Goal: Task Accomplishment & Management: Manage account settings

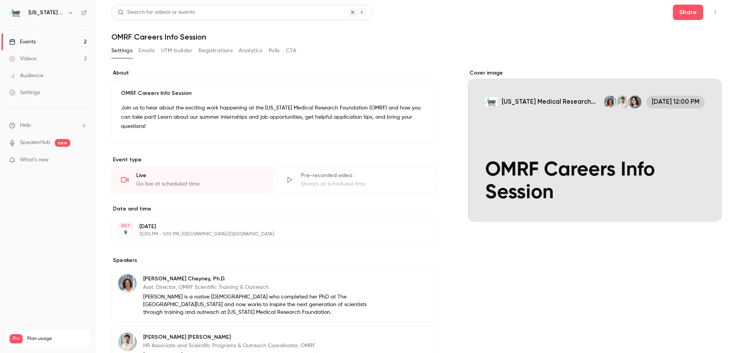
click at [214, 53] on button "Registrations" at bounding box center [215, 51] width 34 height 12
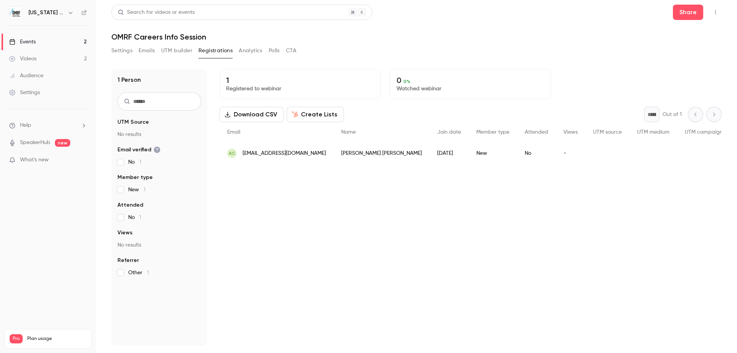
click at [53, 39] on link "Events 2" at bounding box center [48, 41] width 96 height 17
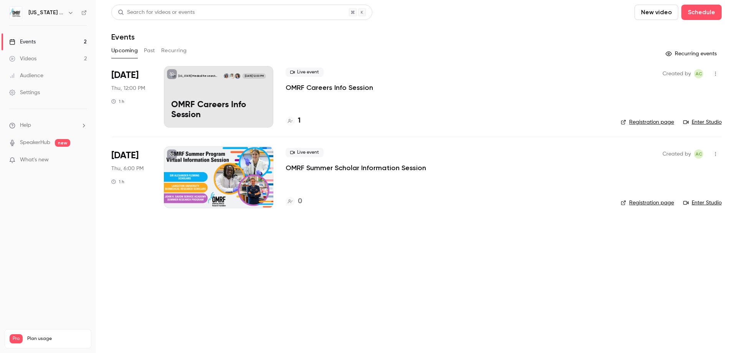
click at [170, 74] on icon at bounding box center [172, 74] width 5 height 5
click at [173, 155] on icon at bounding box center [172, 154] width 5 height 5
click at [227, 176] on div at bounding box center [218, 176] width 109 height 61
click at [216, 86] on div "[US_STATE] Medical Research Foundation [DATE] 12:00 PM OMRF Careers Info Session" at bounding box center [218, 96] width 109 height 61
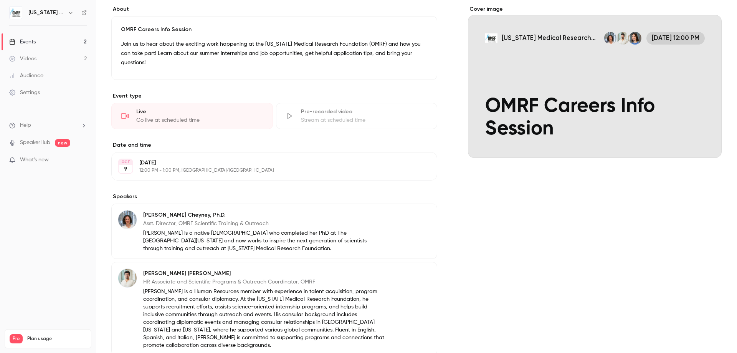
scroll to position [15, 0]
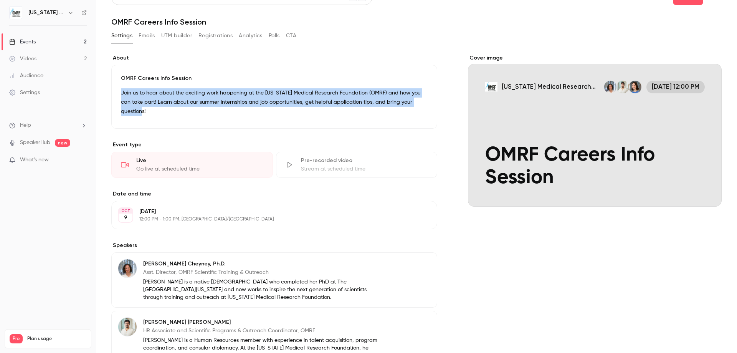
drag, startPoint x: 179, startPoint y: 113, endPoint x: 119, endPoint y: 91, distance: 64.2
click at [119, 91] on div "OMRF Careers Info Session Join us to hear about the exciting work happening at …" at bounding box center [274, 97] width 326 height 64
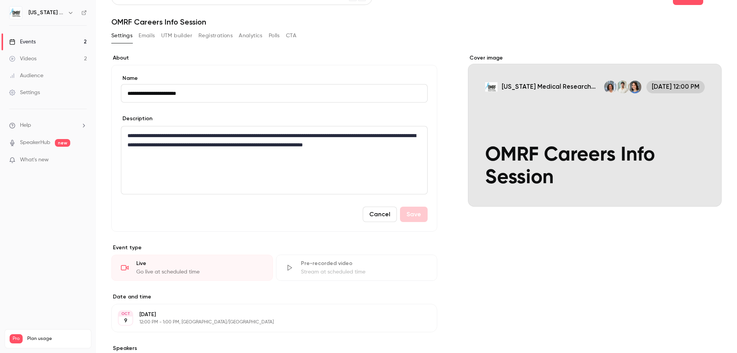
click at [56, 39] on link "Events 2" at bounding box center [48, 41] width 96 height 17
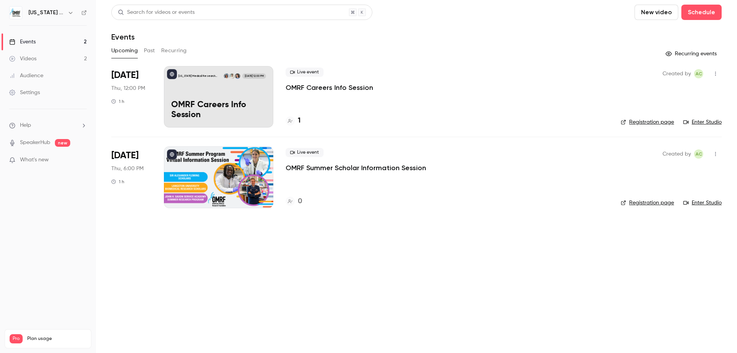
click at [306, 91] on p "OMRF Careers Info Session" at bounding box center [328, 87] width 87 height 9
click at [327, 87] on p "OMRF Careers Info Session" at bounding box center [328, 87] width 87 height 9
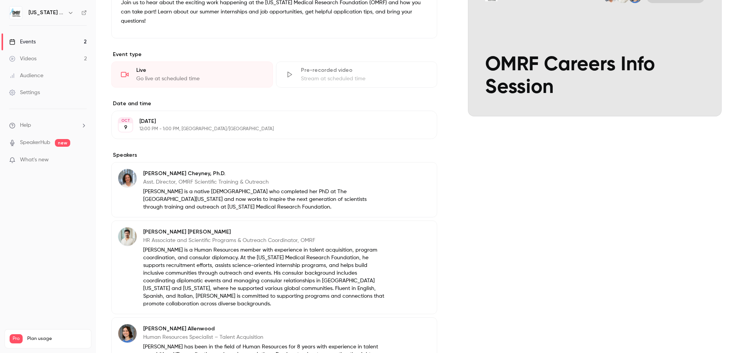
scroll to position [15, 0]
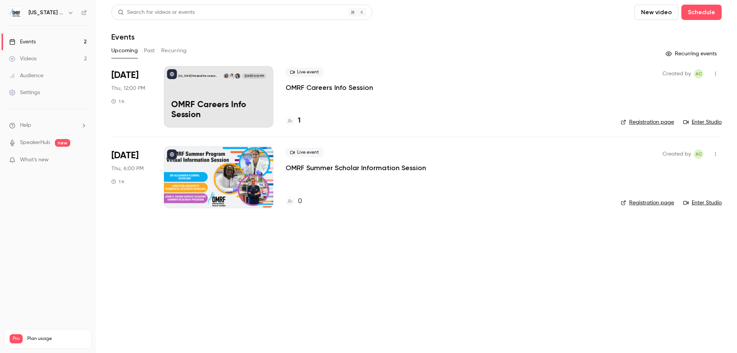
click at [215, 175] on div at bounding box center [218, 176] width 109 height 61
click at [223, 92] on div "[US_STATE] Medical Research Foundation [DATE] 12:00 PM OMRF Careers Info Session" at bounding box center [218, 96] width 109 height 61
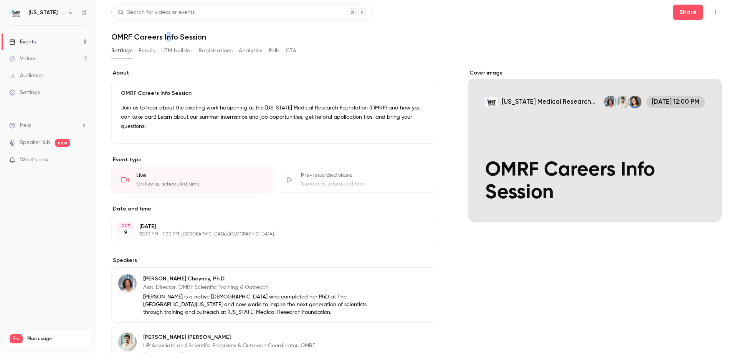
click at [168, 35] on h1 "OMRF Careers Info Session" at bounding box center [416, 36] width 610 height 9
click at [163, 37] on h1 "OMRF Careers Info Session" at bounding box center [416, 36] width 610 height 9
click at [155, 91] on p "OMRF Careers Info Session" at bounding box center [274, 93] width 307 height 8
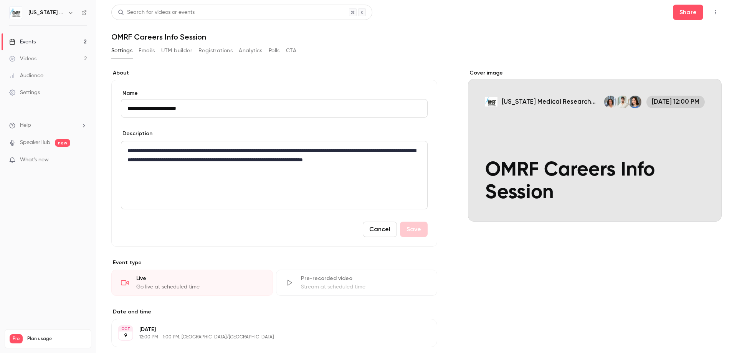
click at [162, 108] on input "**********" at bounding box center [274, 108] width 307 height 18
type input "**********"
click at [415, 227] on button "Save" at bounding box center [414, 228] width 28 height 15
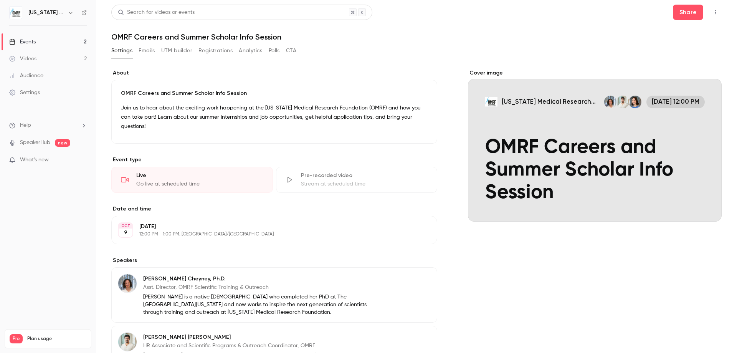
click at [53, 41] on link "Events 2" at bounding box center [48, 41] width 96 height 17
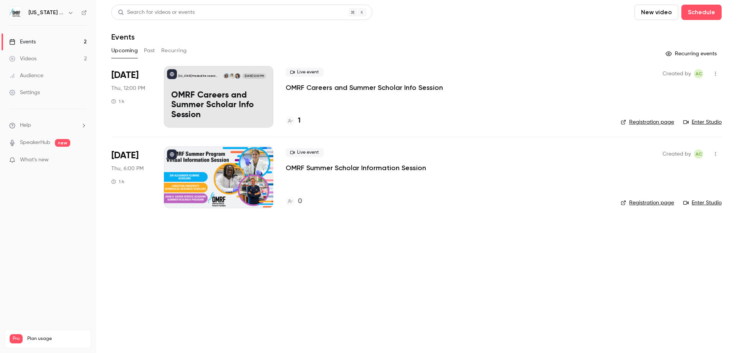
click at [156, 252] on main "Search for videos or events New video Schedule Events Upcoming Past Recurring R…" at bounding box center [416, 176] width 641 height 353
click at [272, 96] on div "[US_STATE] Medical Research Foundation [DATE] 12:00 PM OMRF Careers and Summer …" at bounding box center [218, 96] width 109 height 61
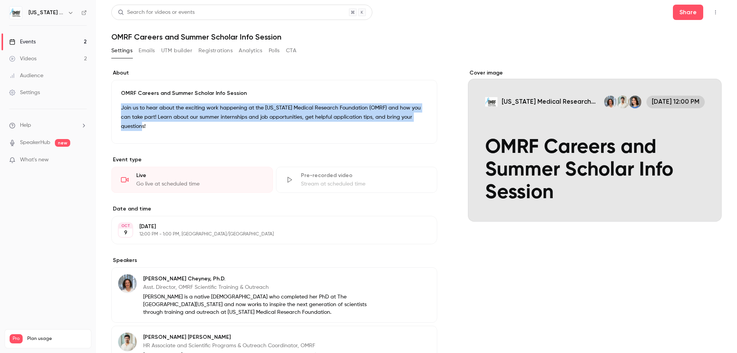
drag, startPoint x: 181, startPoint y: 125, endPoint x: 120, endPoint y: 108, distance: 63.7
click at [120, 108] on div "OMRF Careers and Summer Scholar Info Session Join us to hear about the exciting…" at bounding box center [274, 112] width 326 height 64
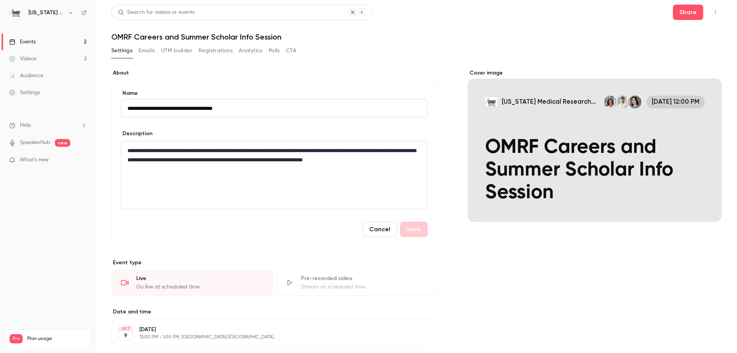
drag, startPoint x: 241, startPoint y: 167, endPoint x: 228, endPoint y: 169, distance: 12.5
click at [240, 167] on p "**********" at bounding box center [272, 160] width 290 height 28
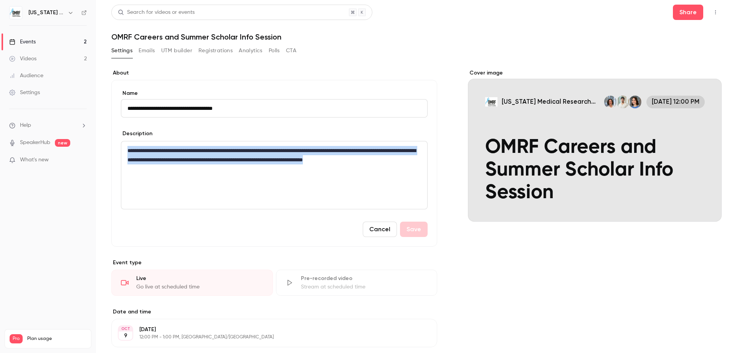
drag, startPoint x: 217, startPoint y: 169, endPoint x: 112, endPoint y: 141, distance: 108.0
click at [112, 141] on div "**********" at bounding box center [274, 163] width 326 height 167
copy p "**********"
click at [372, 180] on div "**********" at bounding box center [274, 175] width 306 height 68
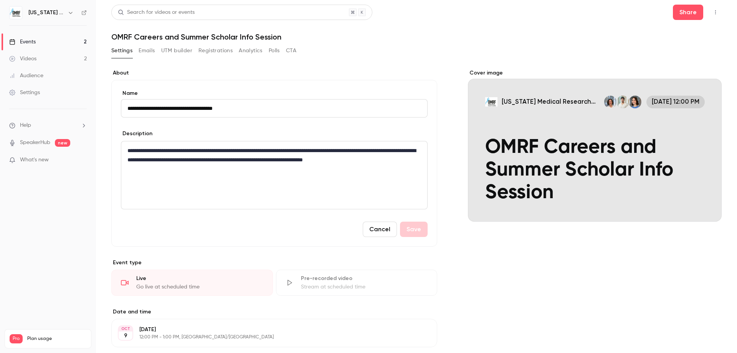
click at [384, 227] on button "Cancel" at bounding box center [380, 228] width 34 height 15
